Goal: Find specific page/section: Find specific page/section

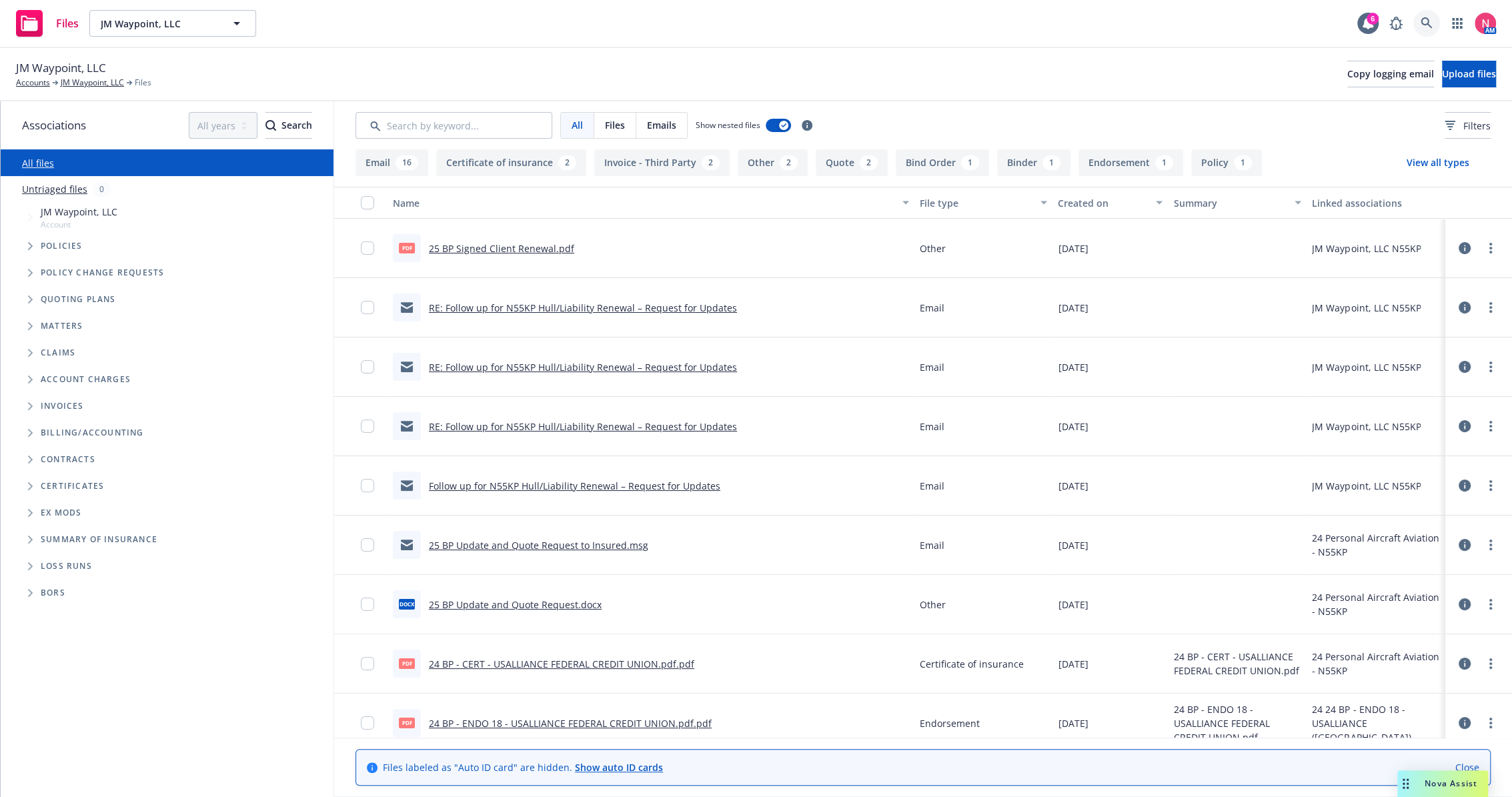
click at [1423, 25] on icon at bounding box center [1427, 24] width 12 height 12
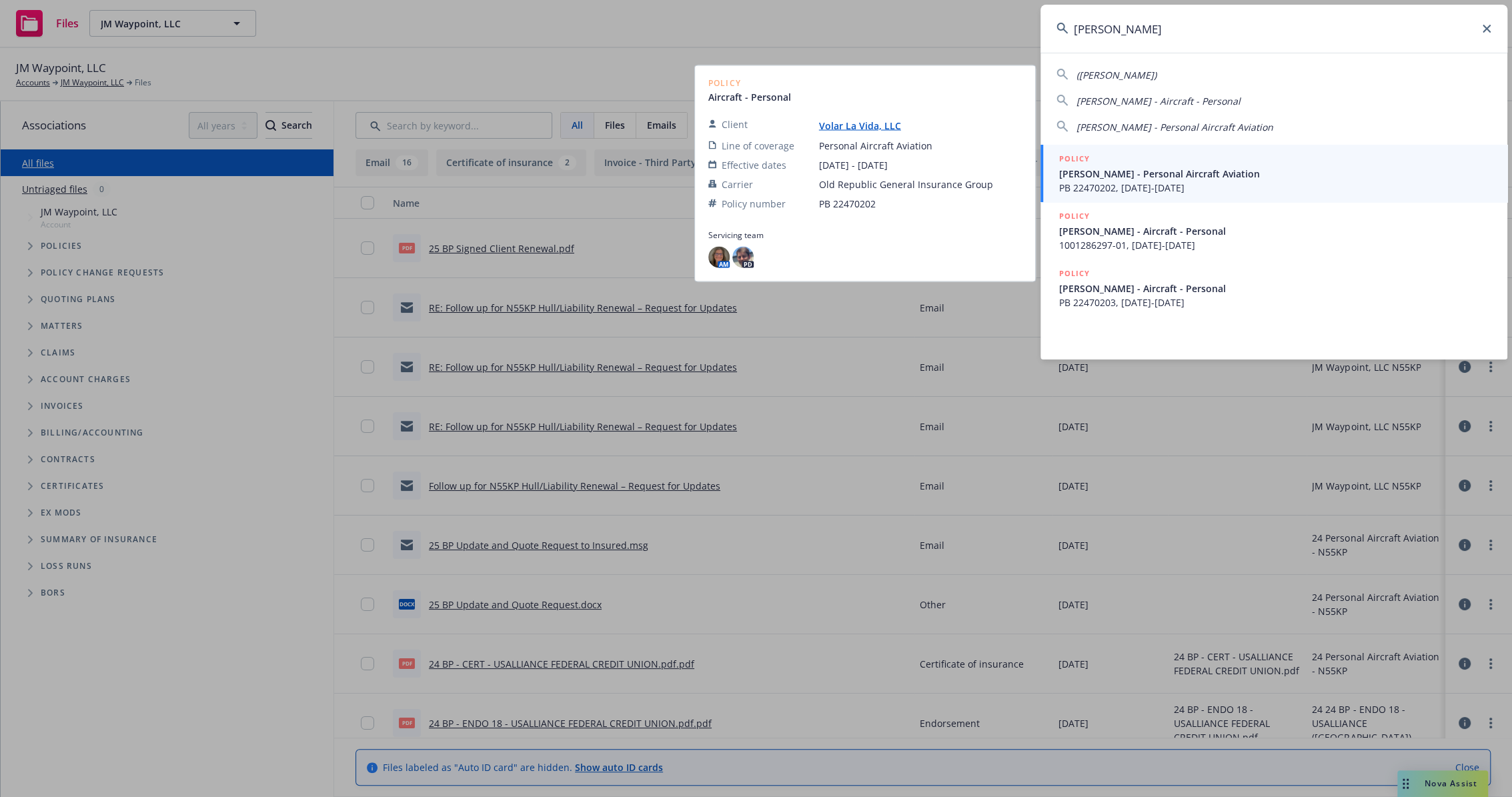
type input "kaylan k"
click at [871, 123] on link "Volar La Vida, LLC" at bounding box center [865, 125] width 93 height 13
